Goal: Task Accomplishment & Management: Manage account settings

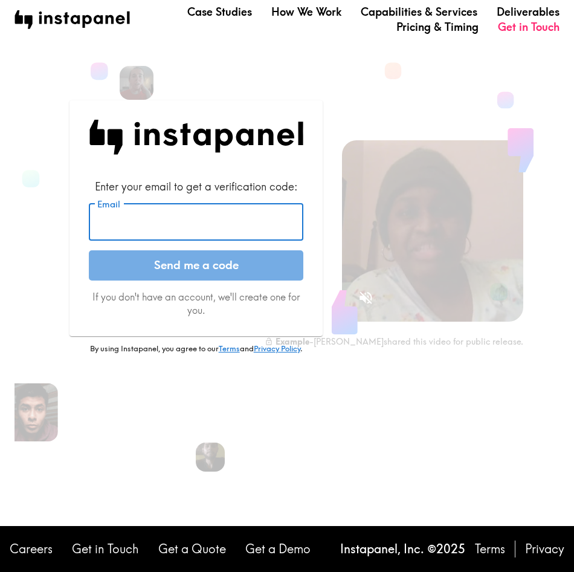
click at [174, 216] on input "Email" at bounding box center [196, 221] width 215 height 37
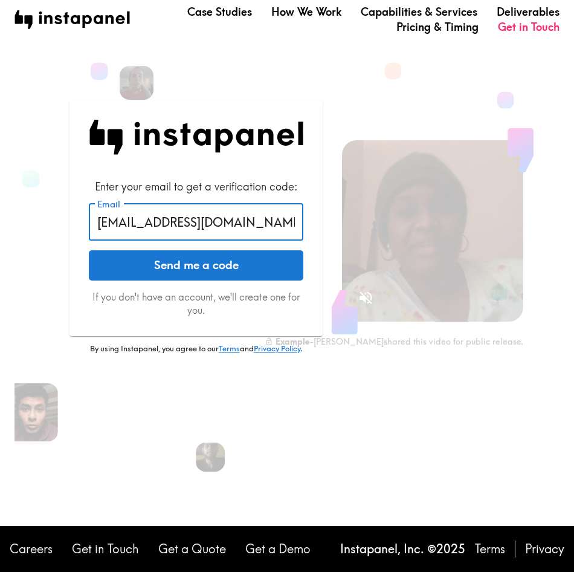
type input "[EMAIL_ADDRESS][DOMAIN_NAME]"
click at [89, 250] on button "Send me a code" at bounding box center [196, 265] width 215 height 30
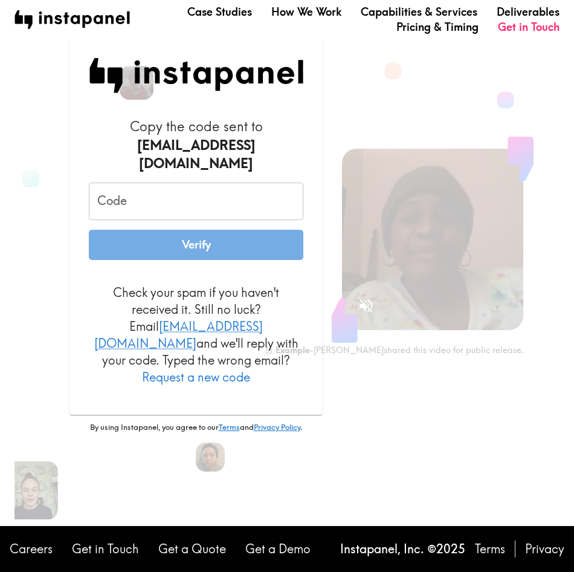
click at [154, 191] on input "Code" at bounding box center [196, 201] width 215 height 37
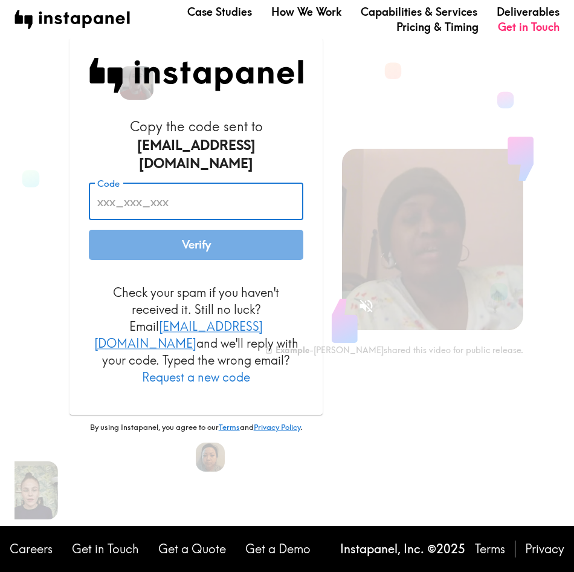
paste input " KfR_GdN_P8B"
type input " KfR_GdN_P8B"
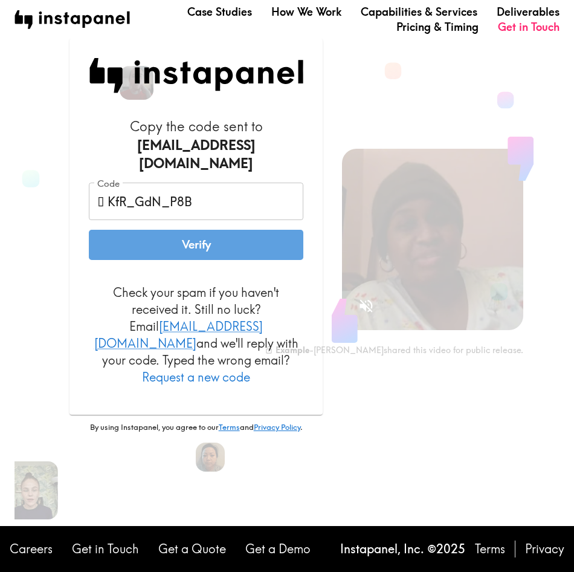
click at [190, 233] on button "Verify" at bounding box center [196, 245] width 215 height 30
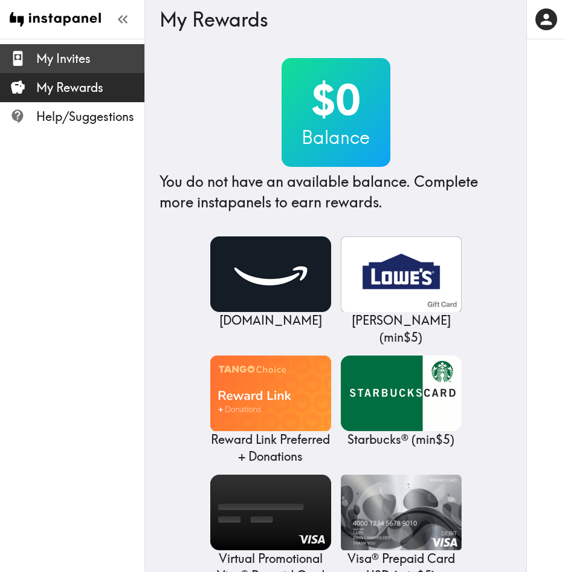
click at [59, 62] on span "My Invites" at bounding box center [90, 58] width 108 height 17
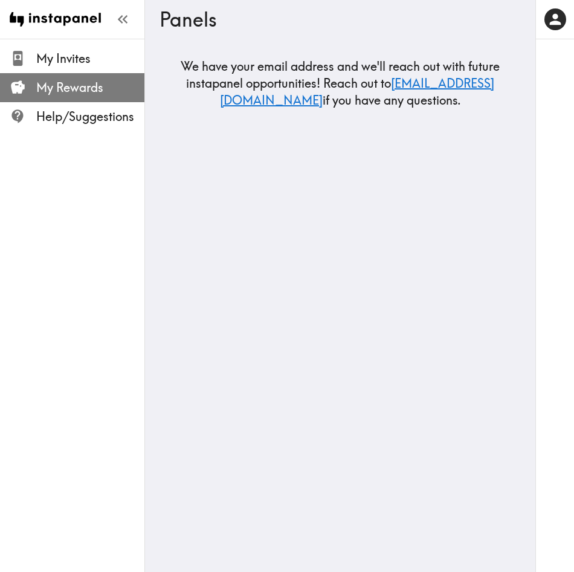
click at [60, 86] on span "My Rewards" at bounding box center [90, 87] width 108 height 17
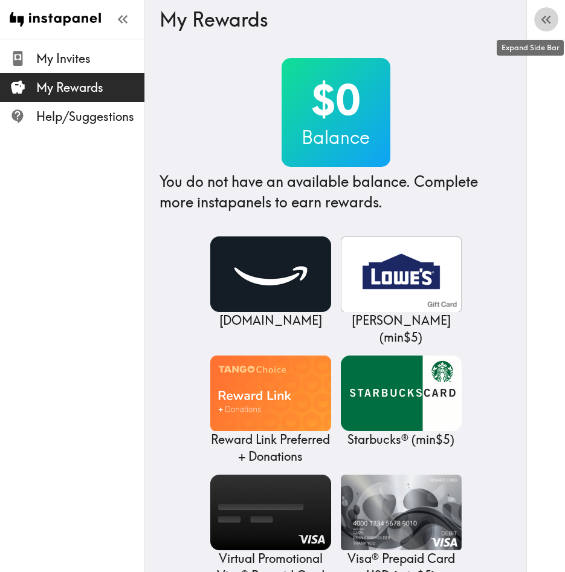
click at [537, 20] on button "button" at bounding box center [546, 19] width 24 height 24
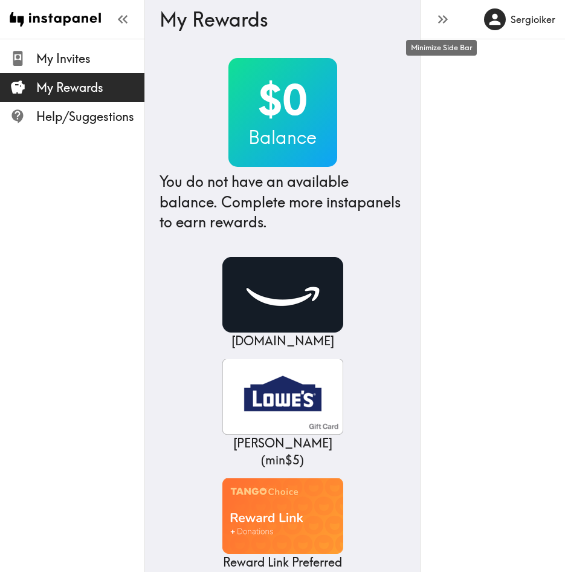
click at [448, 13] on icon "button" at bounding box center [443, 19] width 16 height 16
